Goal: Entertainment & Leisure: Consume media (video, audio)

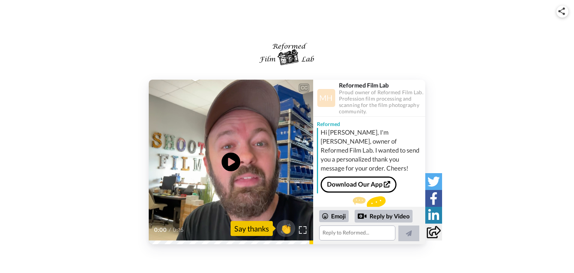
click at [247, 183] on video at bounding box center [231, 162] width 164 height 164
click at [254, 200] on video at bounding box center [231, 162] width 164 height 164
click at [230, 163] on icon "Play/Pause" at bounding box center [231, 162] width 20 height 36
click at [230, 163] on icon at bounding box center [231, 162] width 20 height 20
click at [230, 163] on icon "Play/Pause" at bounding box center [231, 162] width 20 height 36
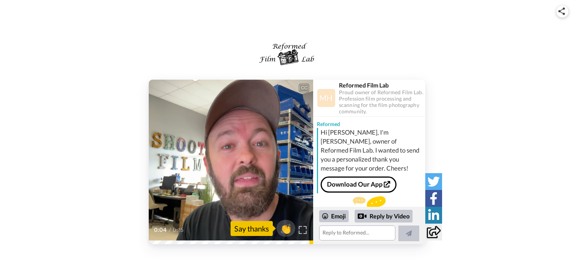
click at [305, 231] on img at bounding box center [303, 230] width 8 height 8
click at [247, 163] on video at bounding box center [231, 162] width 164 height 164
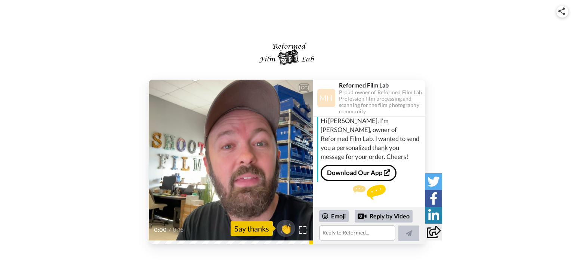
click at [266, 161] on video at bounding box center [231, 162] width 164 height 164
click at [227, 159] on icon at bounding box center [231, 162] width 20 height 20
